Goal: Task Accomplishment & Management: Use online tool/utility

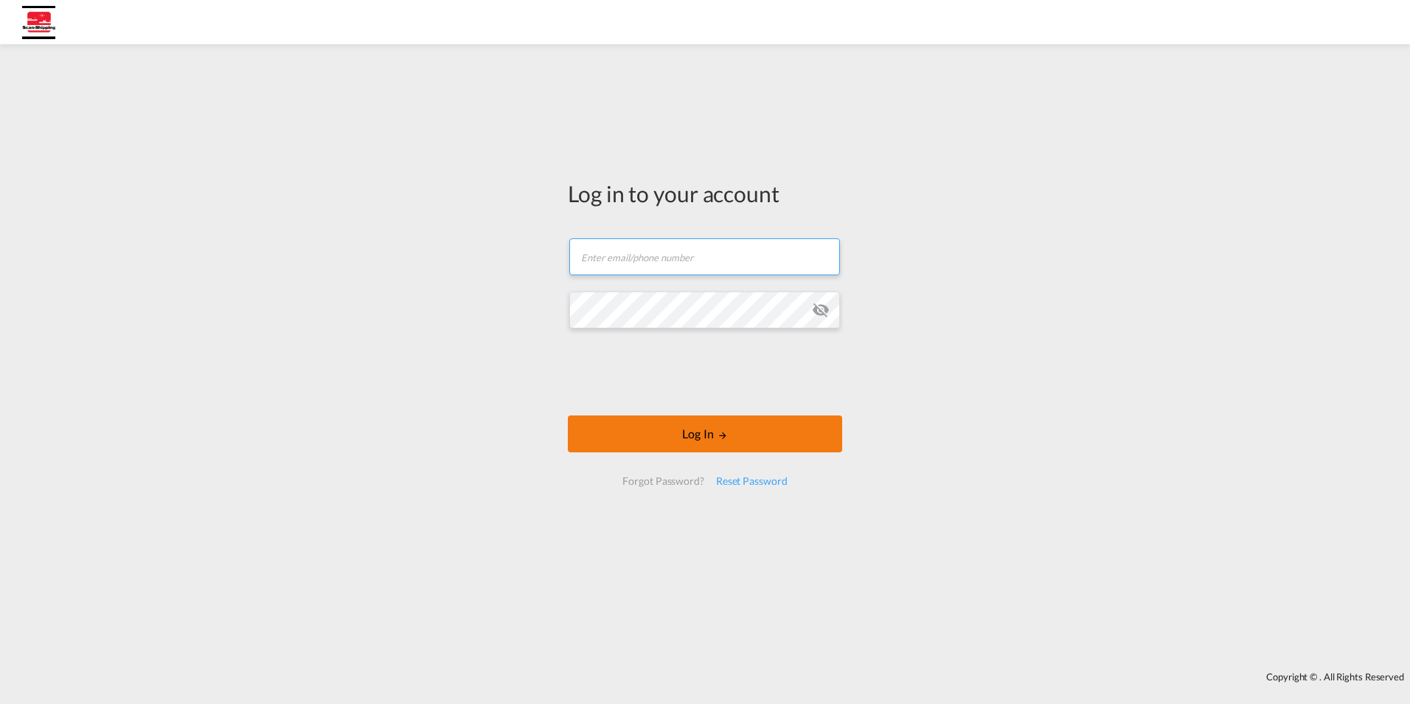
type input "mjegodtka@scan-shipping.com"
click at [751, 426] on button "Log In" at bounding box center [705, 433] width 274 height 37
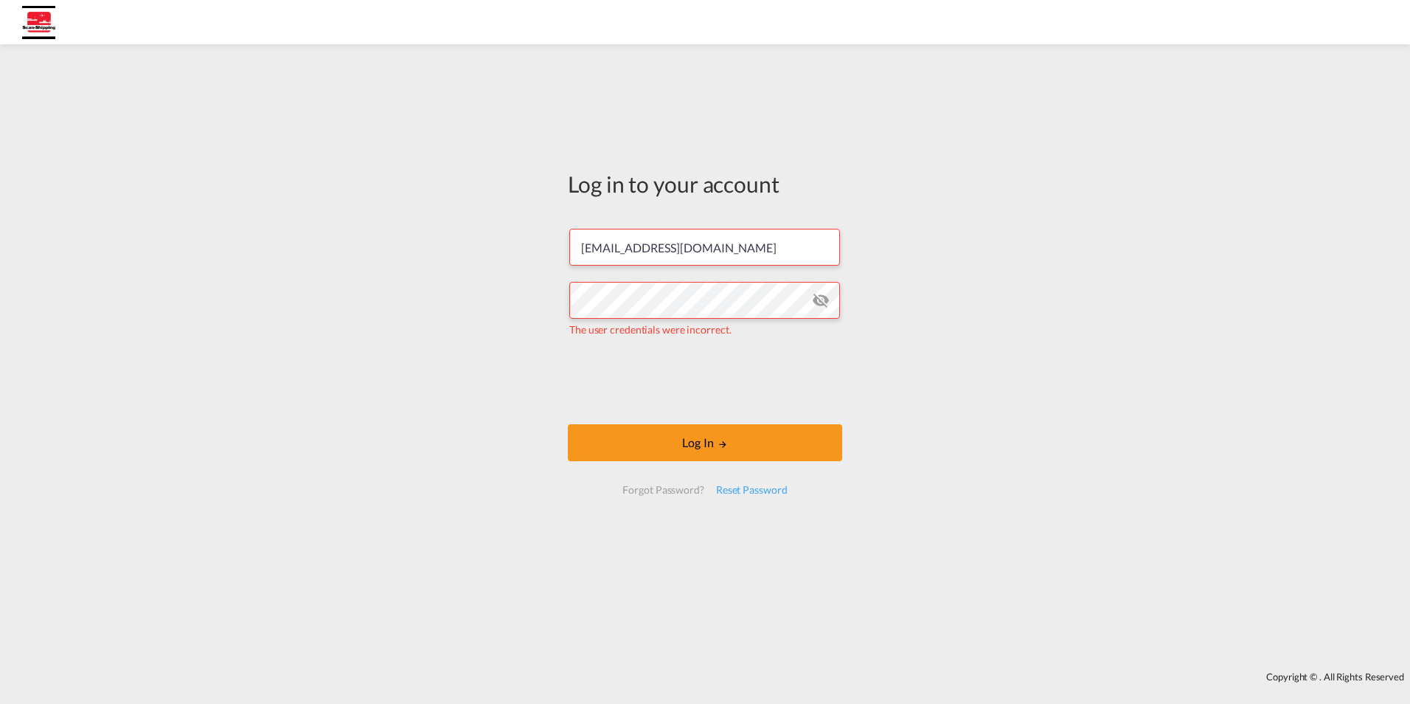
click at [820, 303] on md-icon "icon-eye-off" at bounding box center [821, 300] width 18 height 18
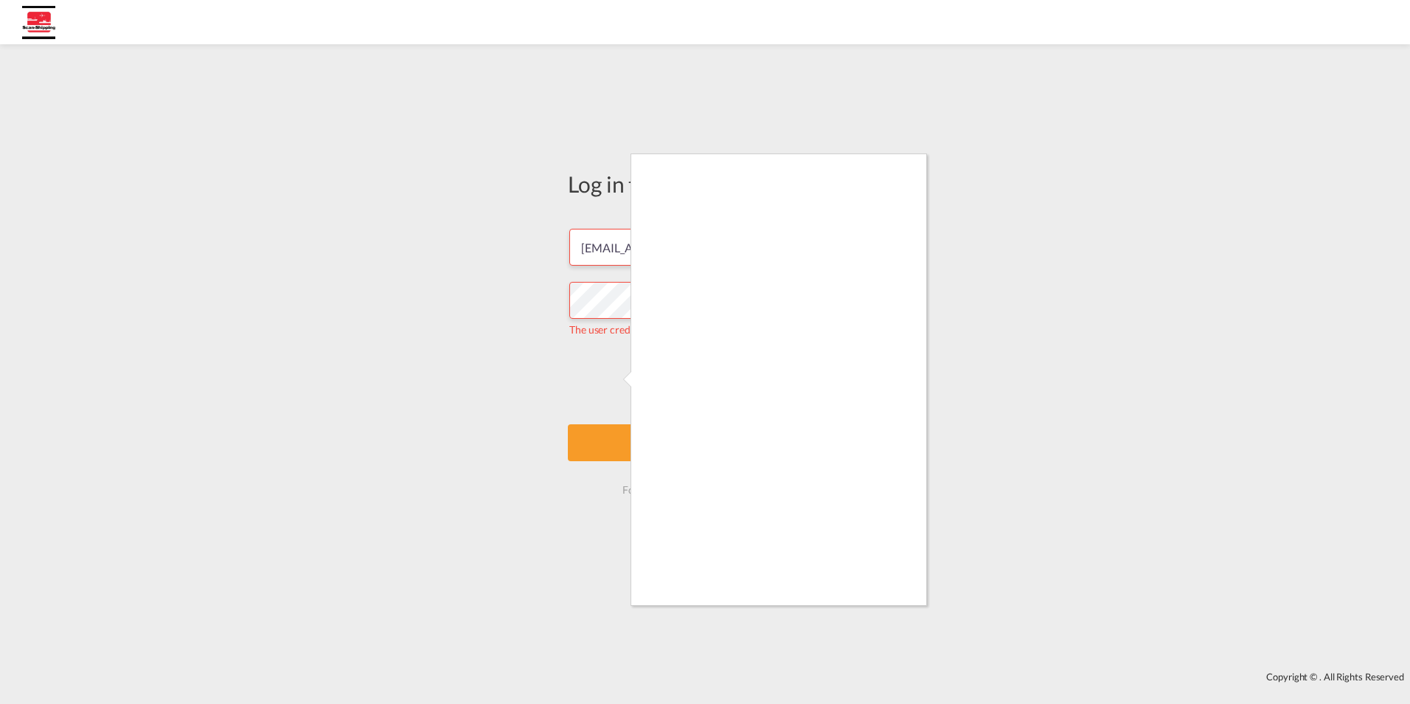
click at [1120, 611] on div at bounding box center [705, 352] width 1410 height 704
